Goal: Task Accomplishment & Management: Manage account settings

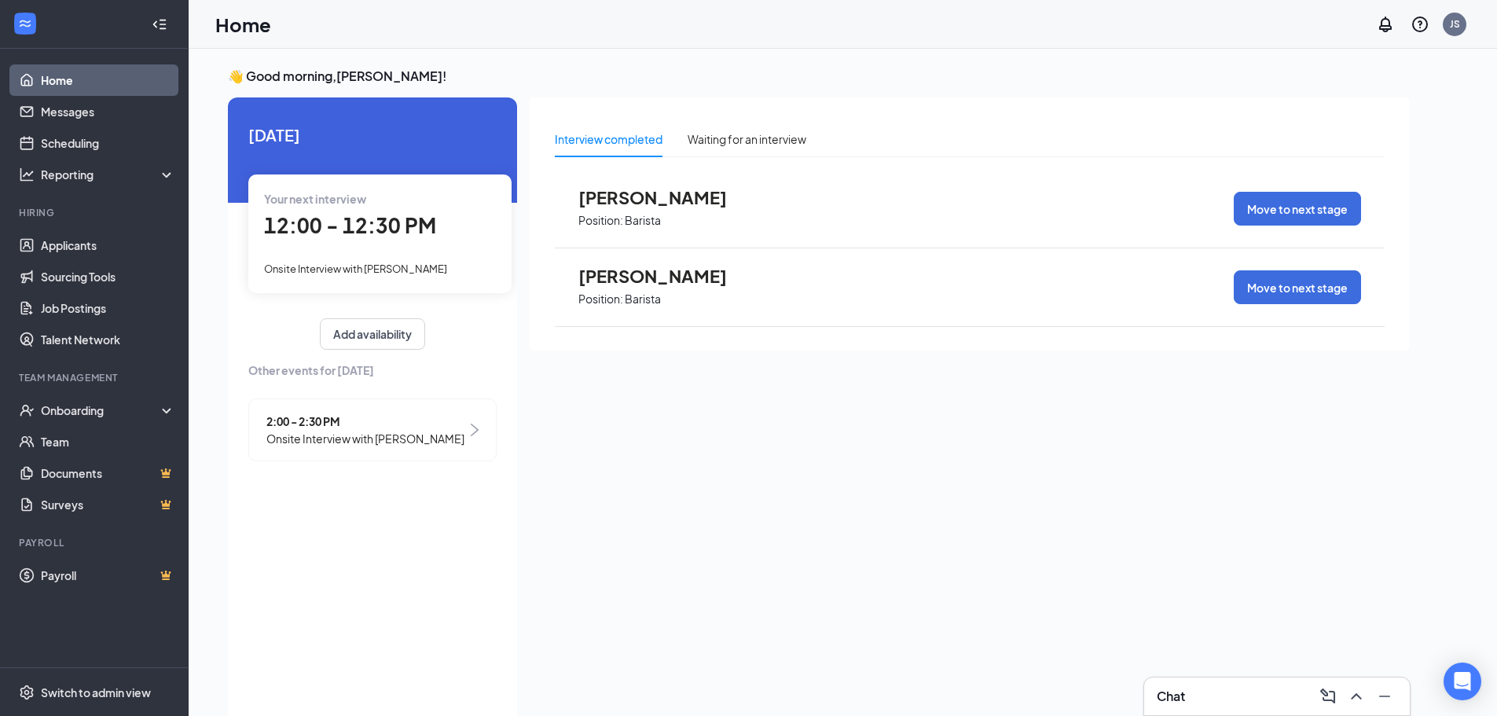
click at [347, 226] on span "12:00 - 12:30 PM" at bounding box center [350, 225] width 172 height 26
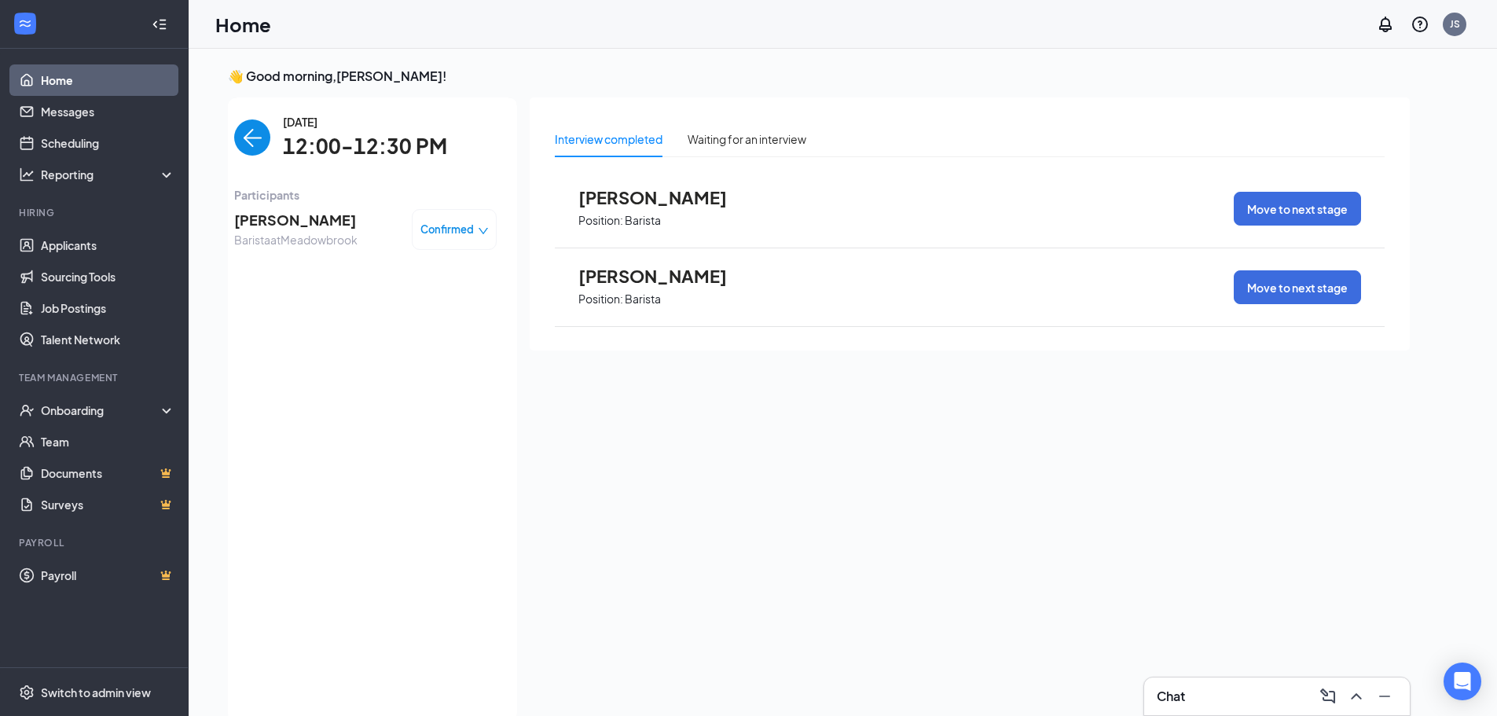
scroll to position [6, 0]
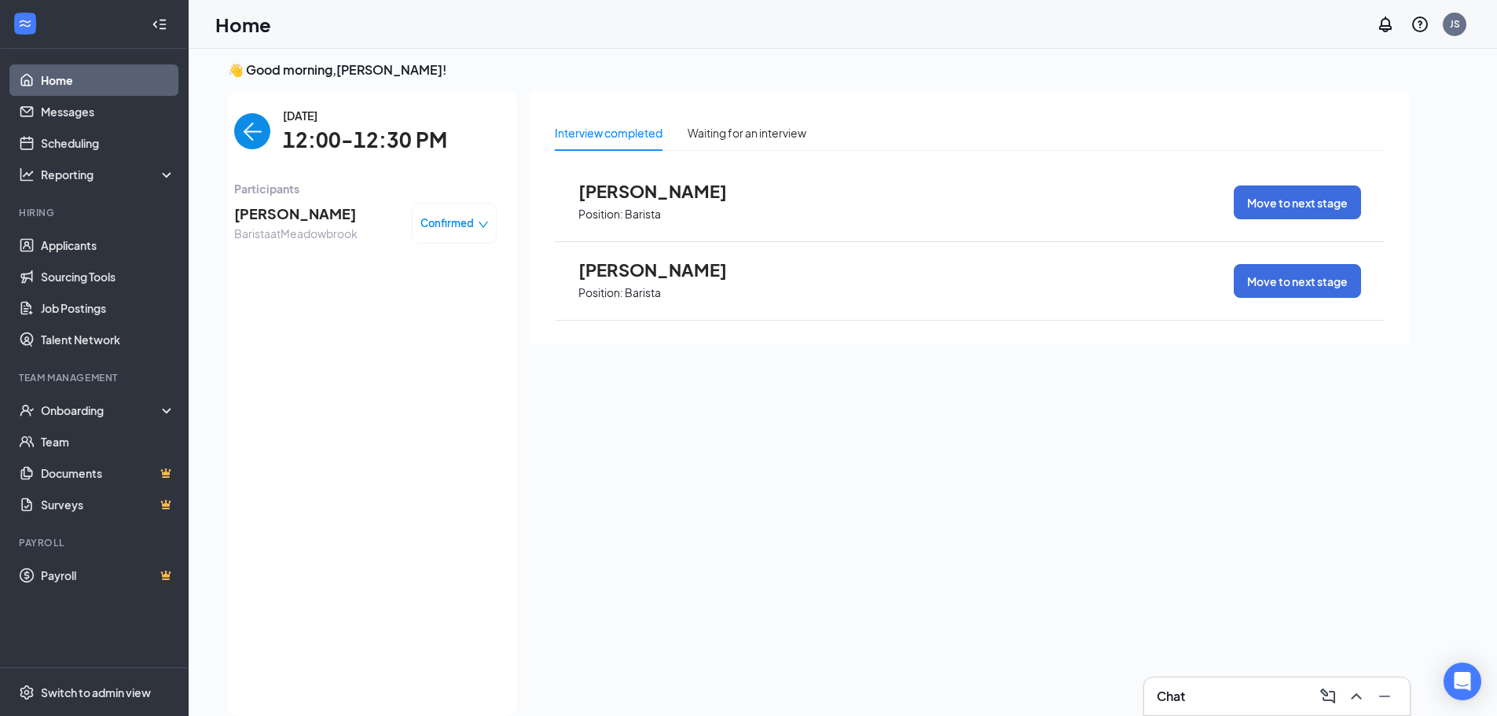
click at [269, 215] on span "[PERSON_NAME]" at bounding box center [295, 214] width 123 height 22
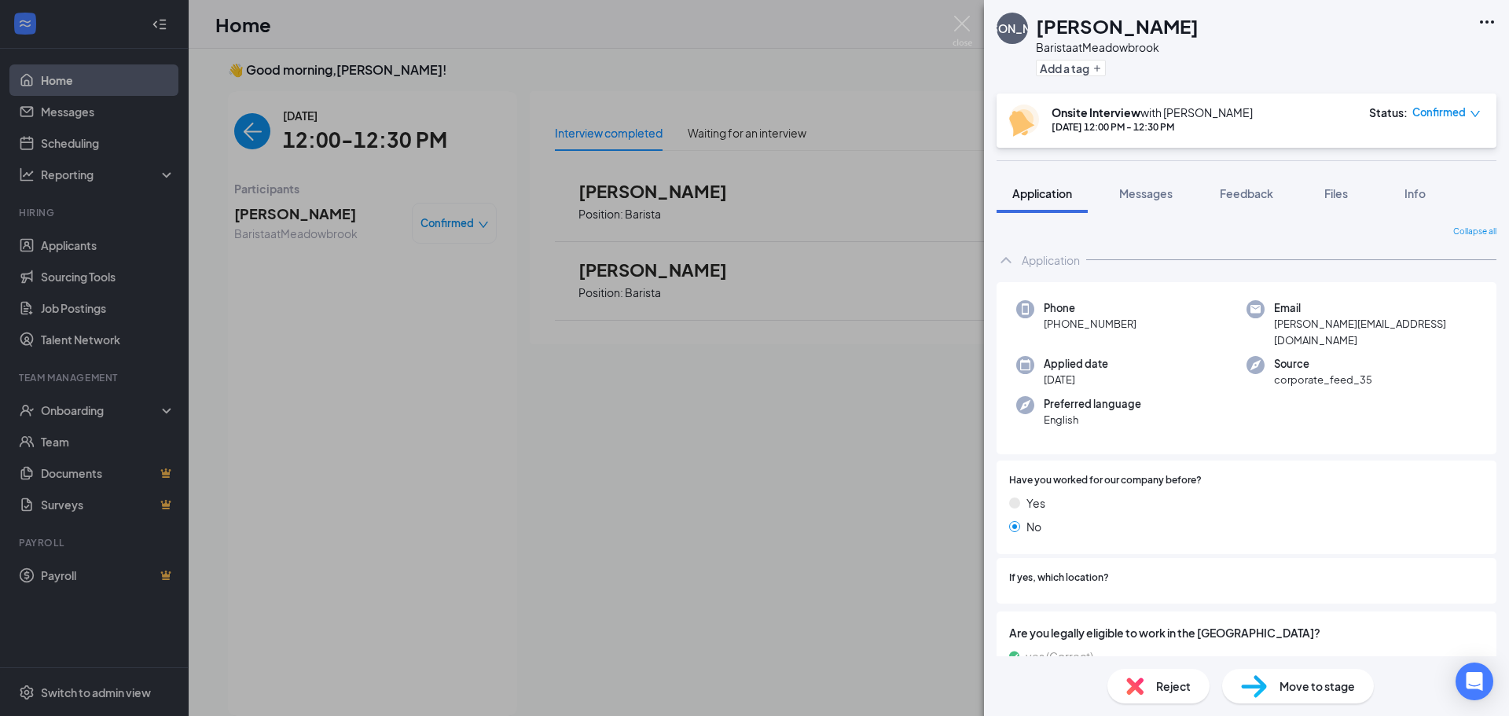
click at [252, 133] on div "[PERSON_NAME] at [GEOGRAPHIC_DATA] Add a tag Onsite Interview with [PERSON_NAME…" at bounding box center [754, 358] width 1509 height 716
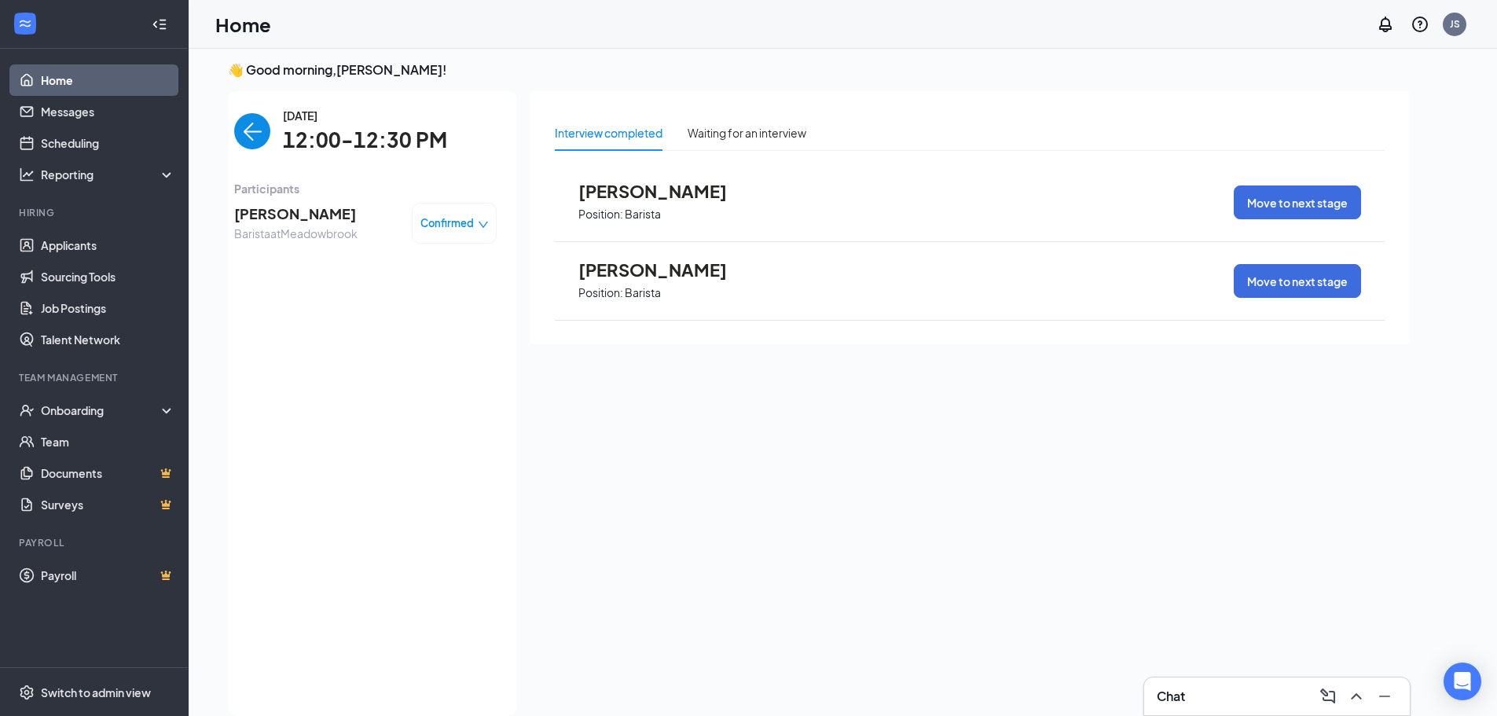
click at [254, 121] on img "back-button" at bounding box center [252, 131] width 36 height 36
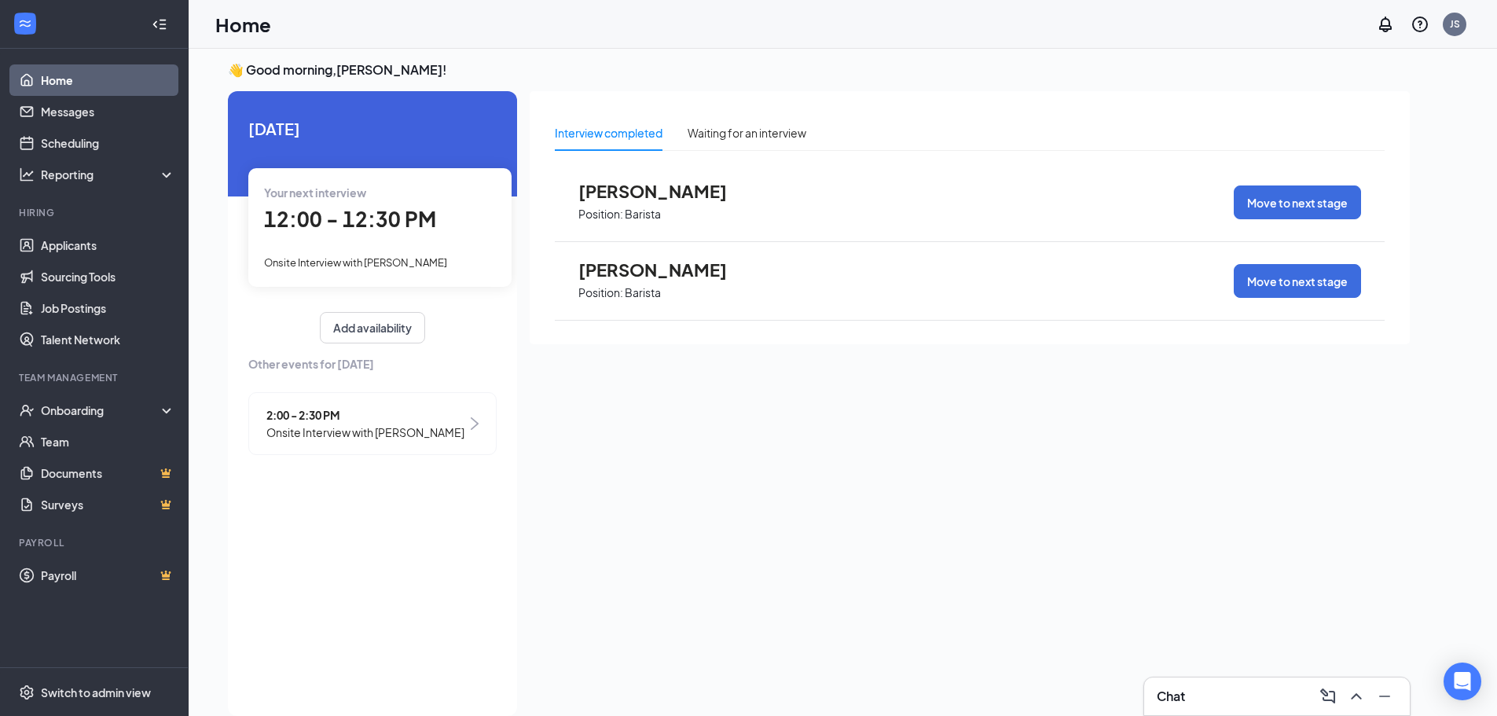
click at [319, 422] on span "2:00 - 2:30 PM" at bounding box center [365, 414] width 198 height 17
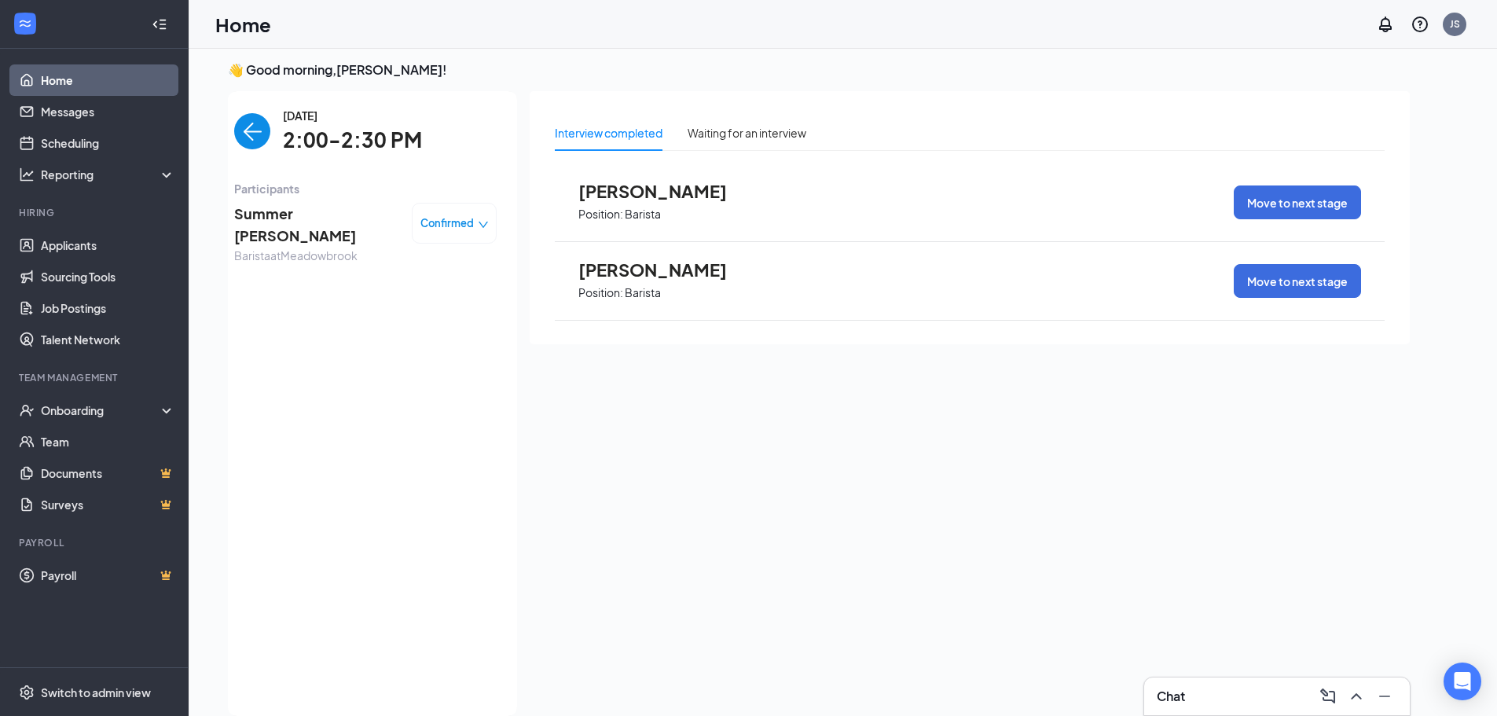
click at [248, 211] on span "Summer [PERSON_NAME]" at bounding box center [316, 225] width 165 height 45
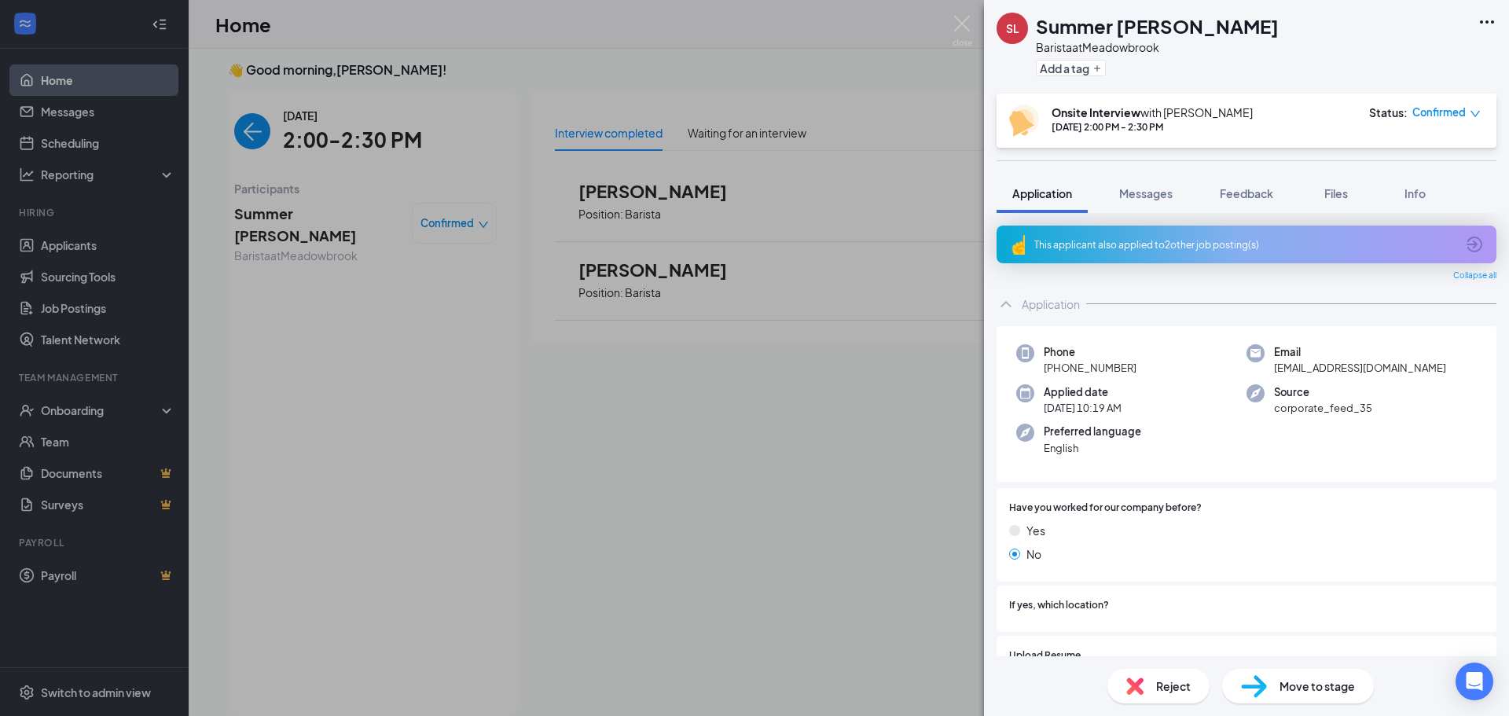
click at [248, 211] on div "SL Summer [PERSON_NAME] Barista at [GEOGRAPHIC_DATA] Add a tag Onsite Interview…" at bounding box center [754, 358] width 1509 height 716
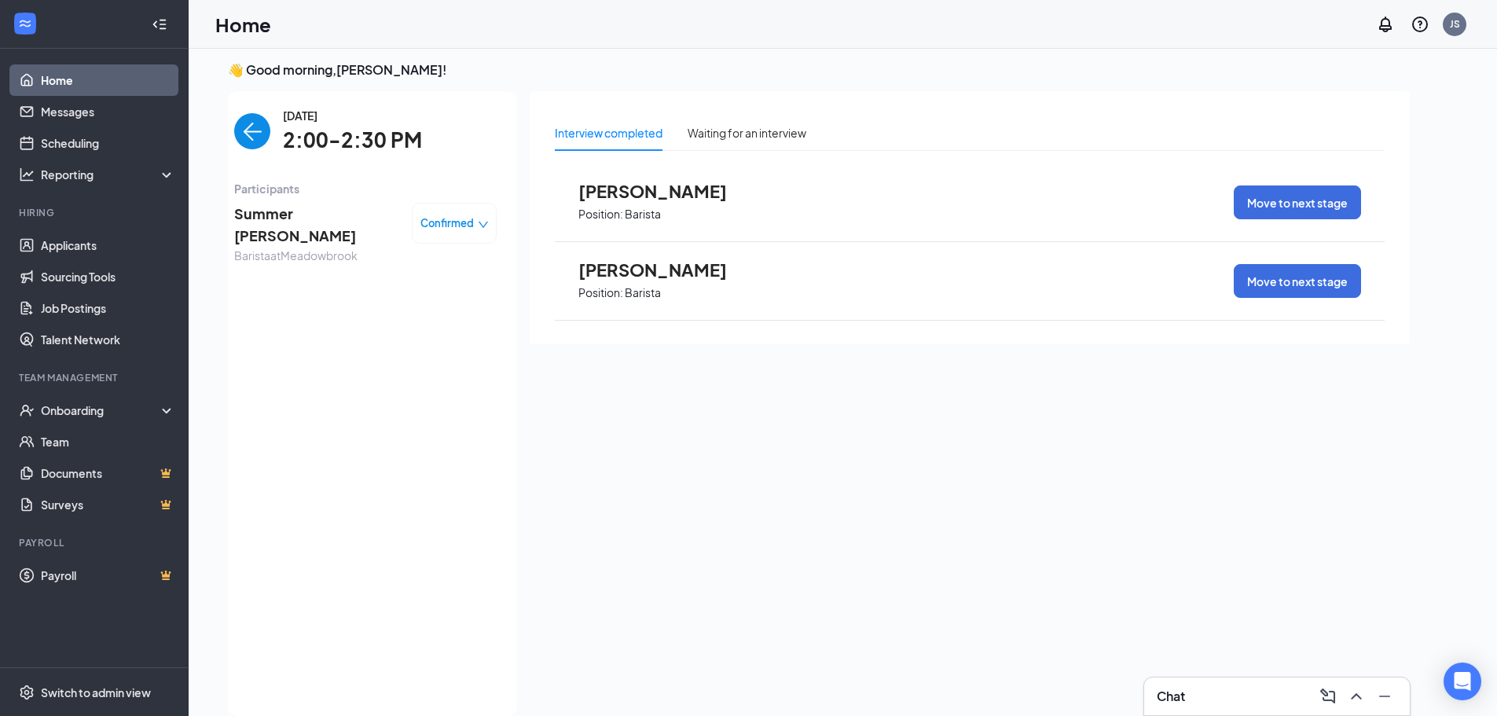
click at [485, 219] on icon "down" at bounding box center [483, 224] width 11 height 11
click at [412, 273] on span "Request Reschedule" at bounding box center [397, 281] width 108 height 17
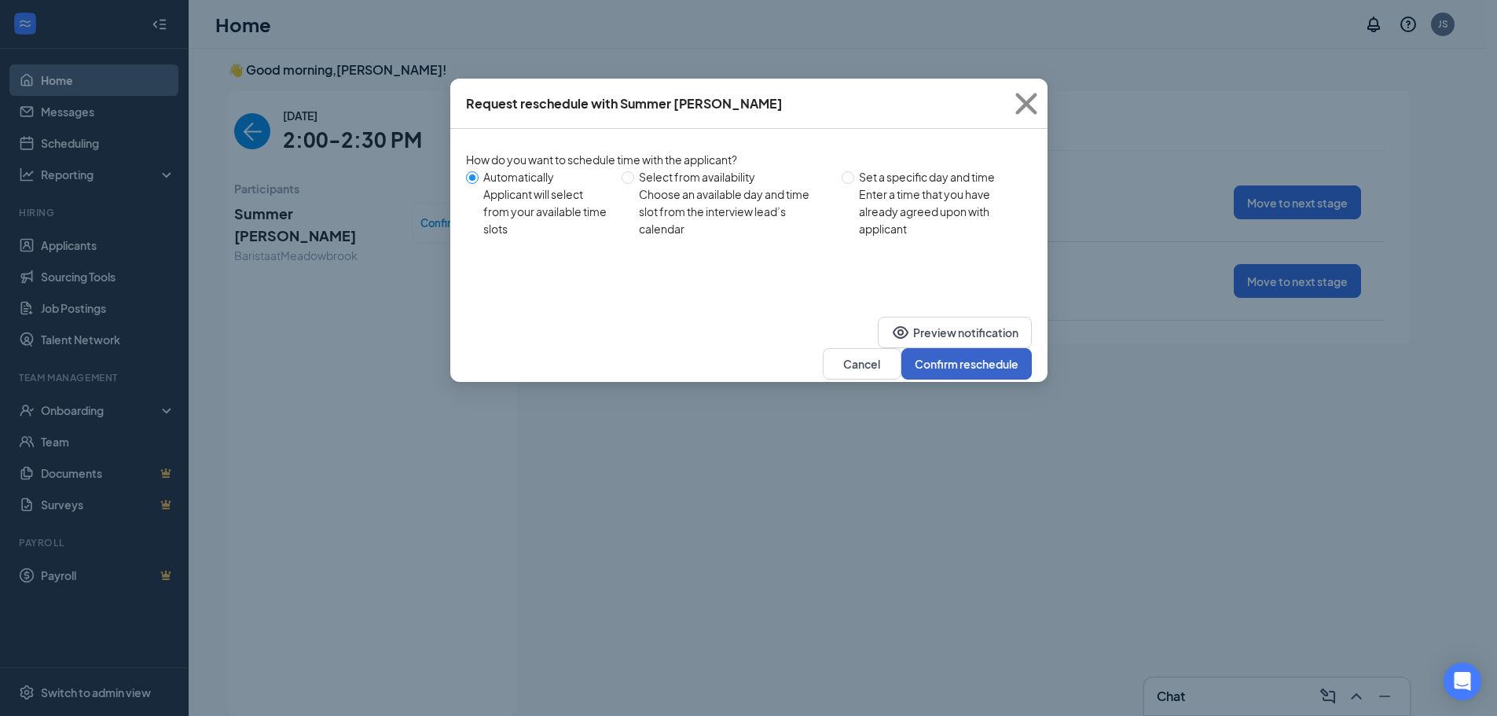
click at [960, 348] on button "Confirm reschedule" at bounding box center [966, 363] width 130 height 31
